Goal: Navigation & Orientation: Understand site structure

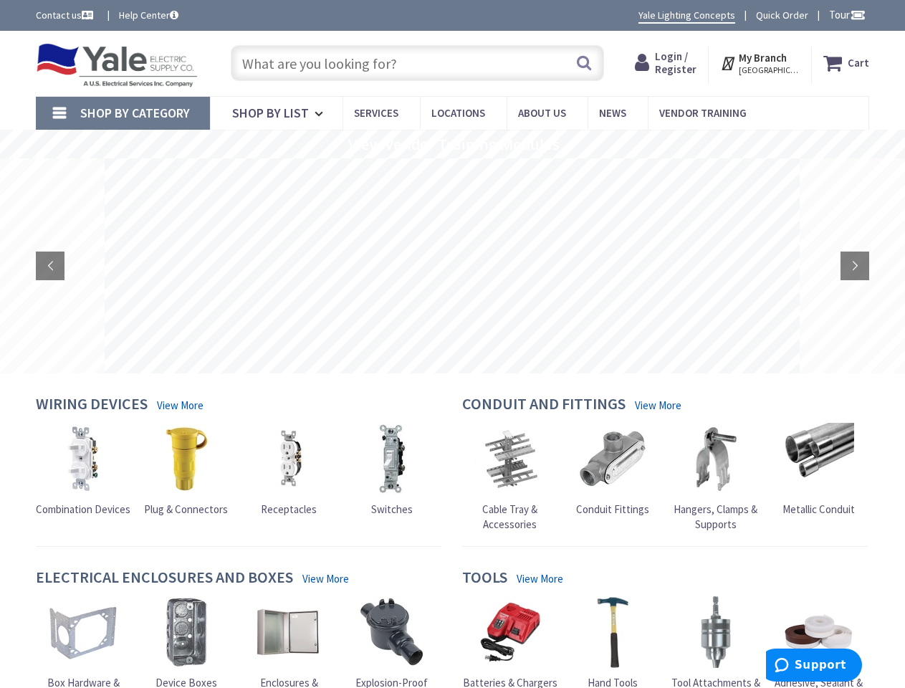
click at [452, 344] on rs-layer at bounding box center [452, 265] width 695 height 215
click at [844, 14] on span "Tour" at bounding box center [847, 15] width 37 height 14
click at [857, 14] on div at bounding box center [452, 344] width 905 height 688
click at [761, 63] on strong "My Branch" at bounding box center [762, 58] width 48 height 14
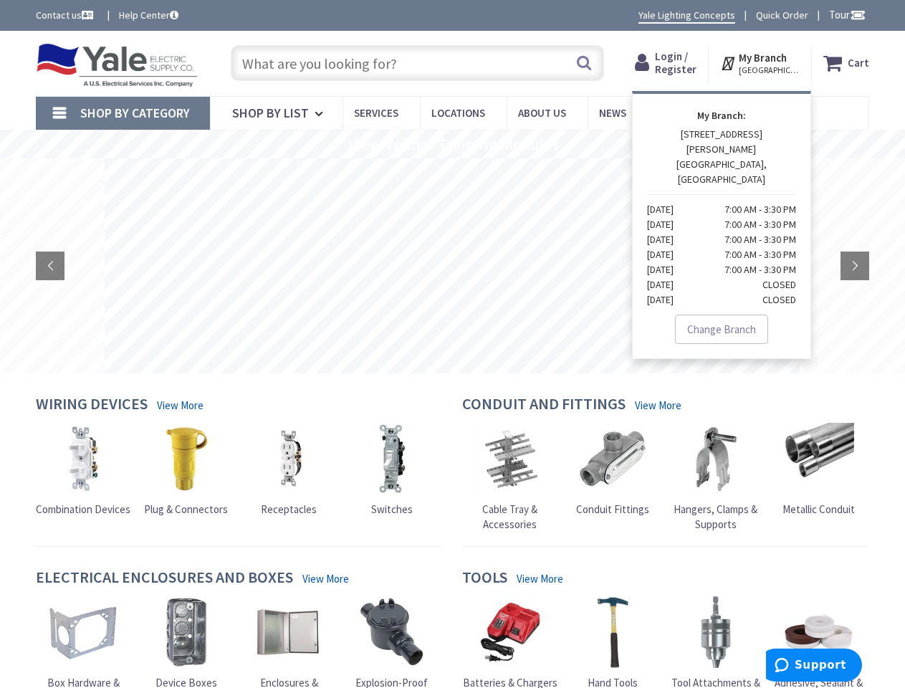
click at [122, 113] on span "Shop By Category" at bounding box center [135, 113] width 110 height 16
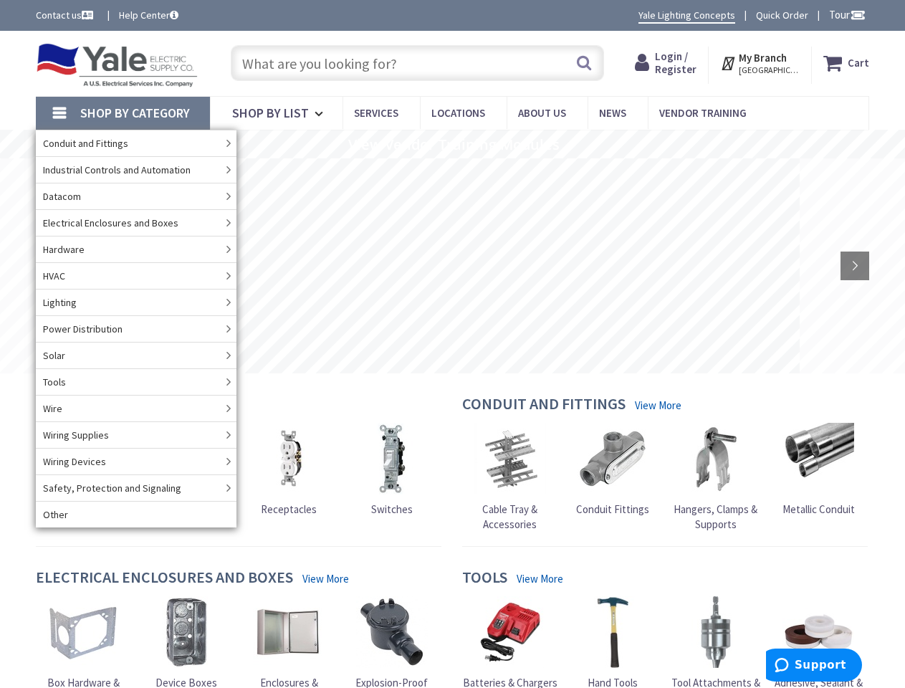
click at [452, 144] on rs-slide "View Vendor Training Modules" at bounding box center [452, 144] width 905 height 29
click at [452, 266] on rs-layer at bounding box center [452, 265] width 695 height 215
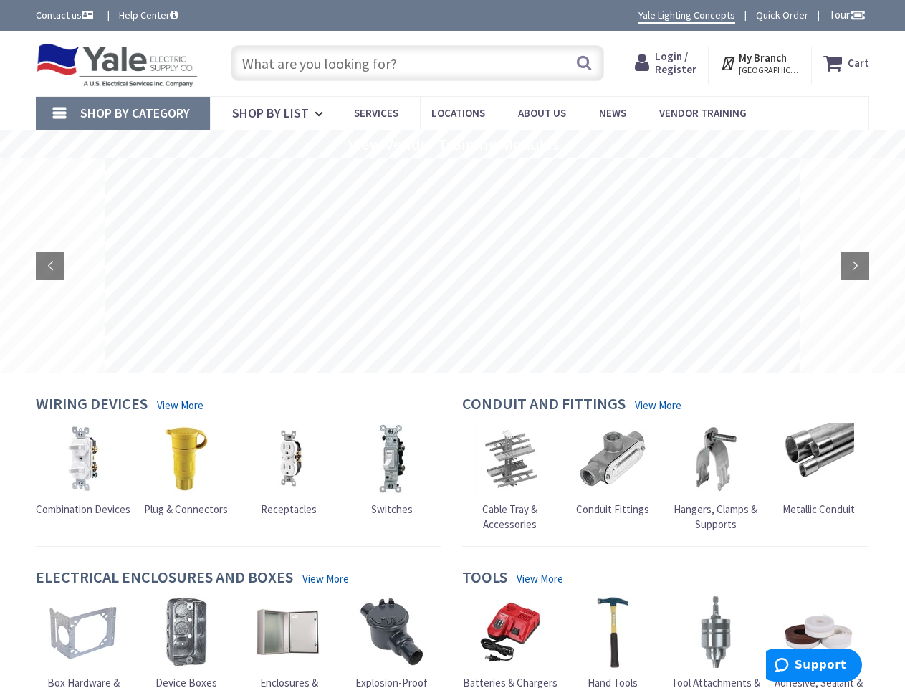
click at [452, 266] on rs-layer at bounding box center [452, 265] width 695 height 215
click at [50, 266] on rs-arrow at bounding box center [50, 265] width 29 height 29
click at [854, 266] on rs-arrow at bounding box center [854, 265] width 29 height 29
